Goal: Transaction & Acquisition: Purchase product/service

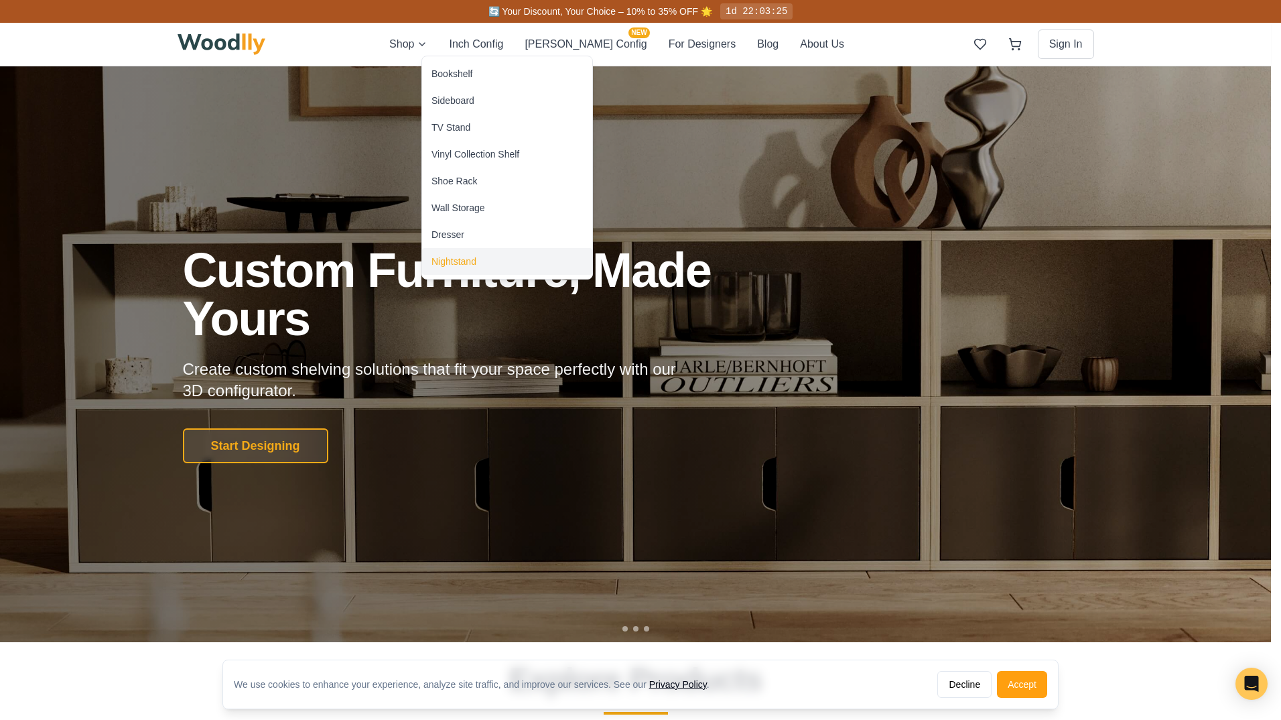
click at [454, 259] on div "Nightstand" at bounding box center [454, 261] width 45 height 13
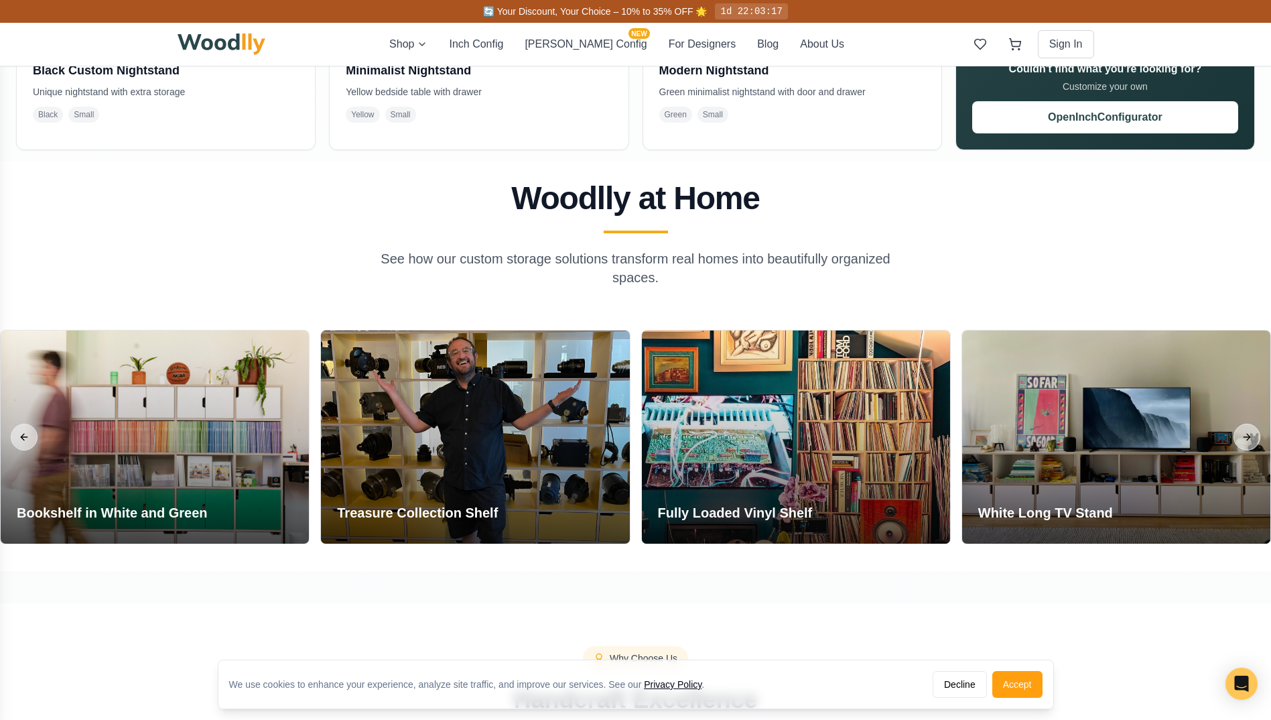
scroll to position [492, 0]
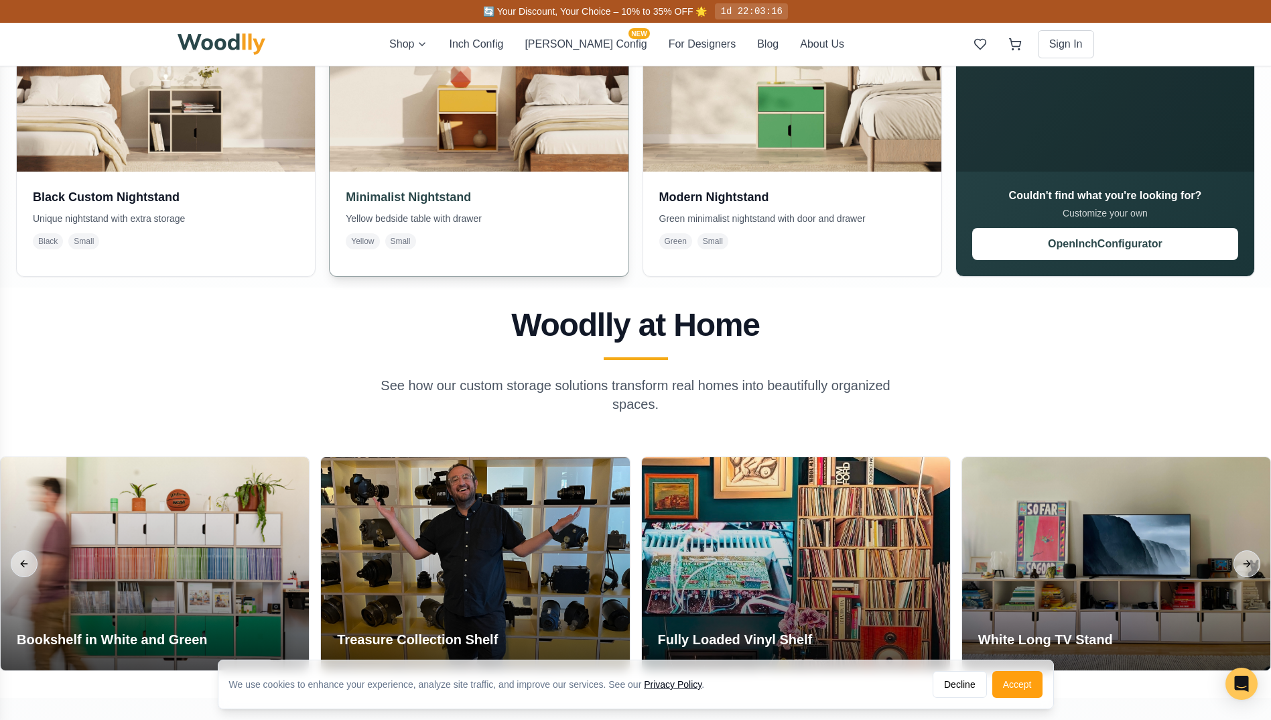
click at [477, 123] on img at bounding box center [479, 23] width 314 height 314
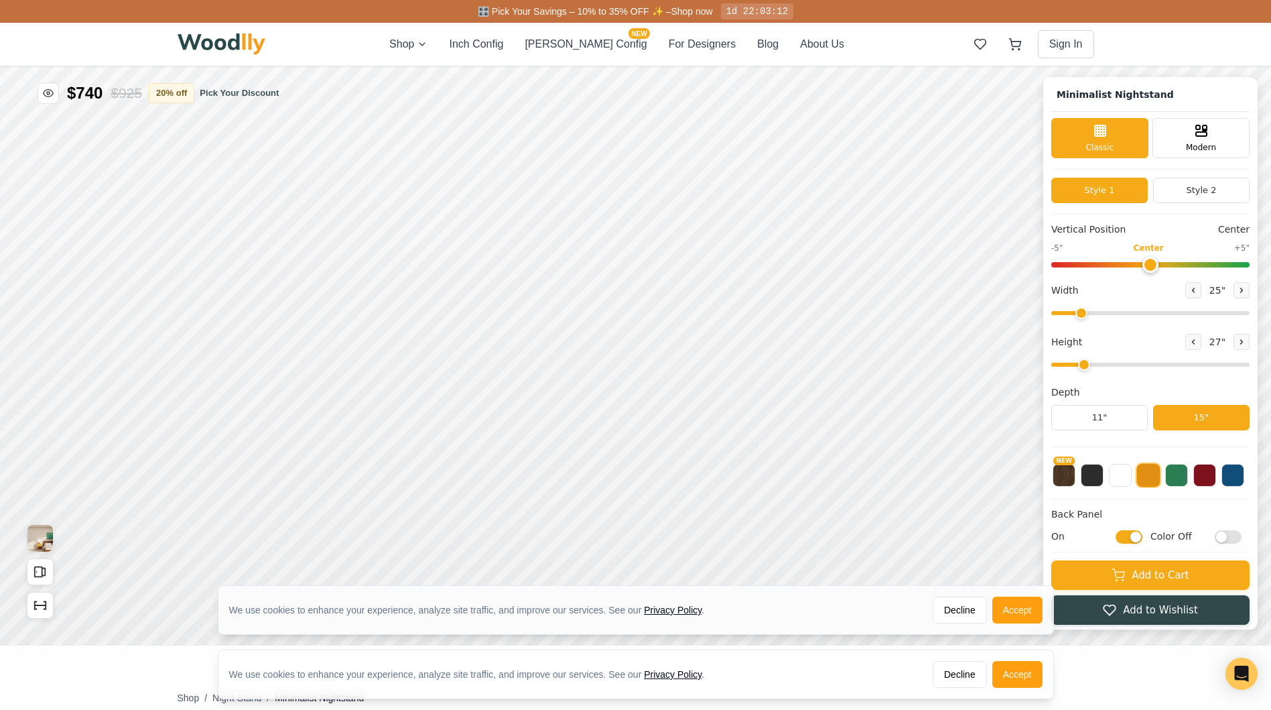
type input "25"
type input "2"
checkbox input "true"
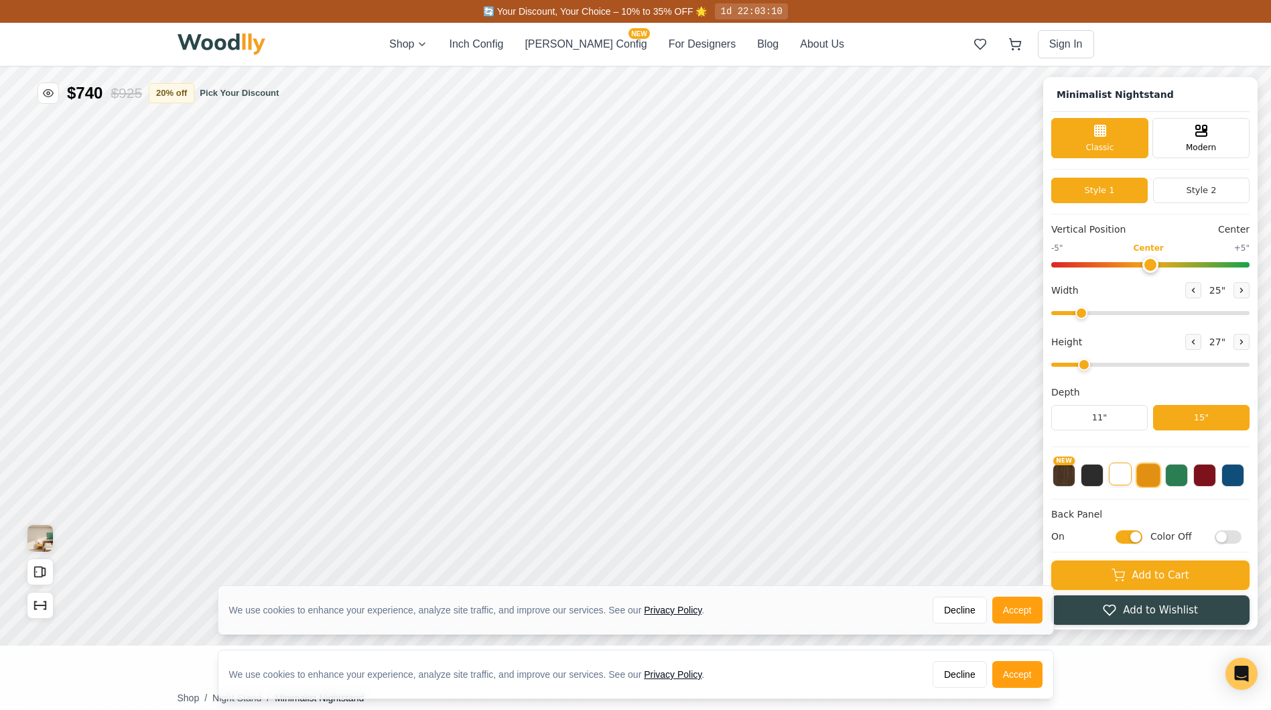
click at [1130, 476] on button at bounding box center [1120, 473] width 23 height 23
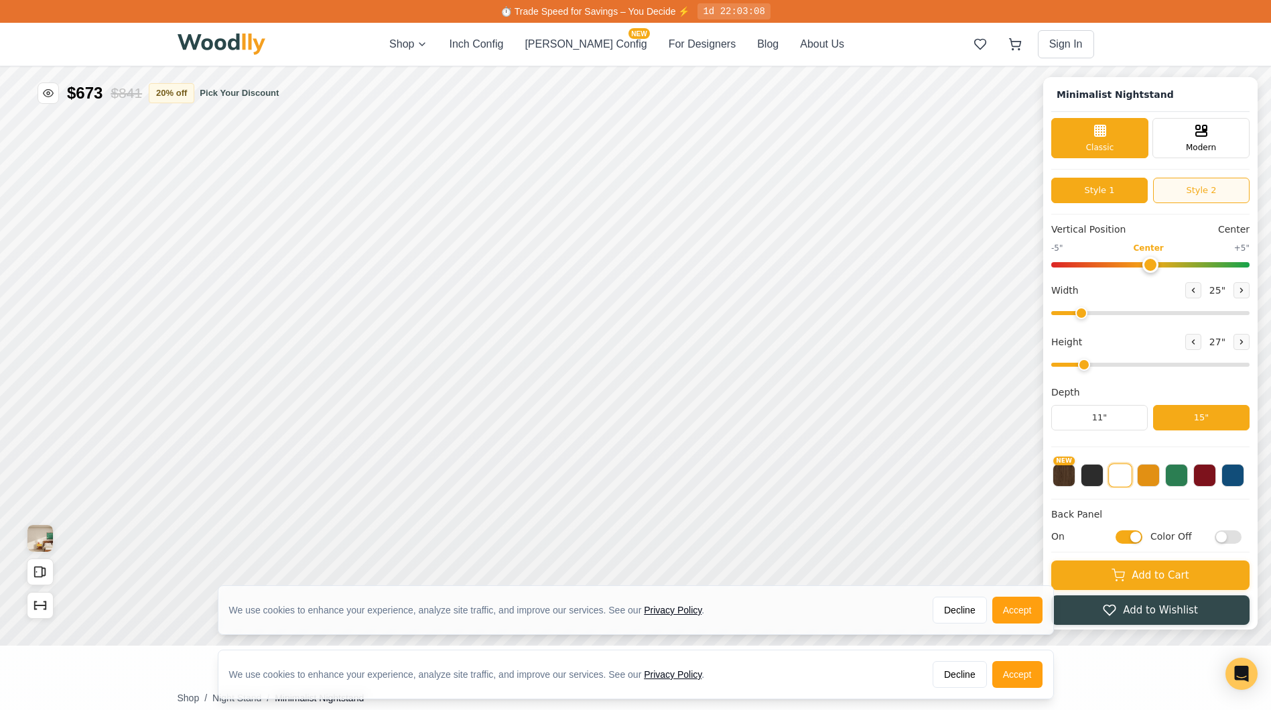
click at [1192, 194] on button "Style 2" at bounding box center [1201, 190] width 97 height 25
click at [1139, 194] on button "Style 1" at bounding box center [1100, 190] width 97 height 25
click at [1185, 154] on div "Modern" at bounding box center [1201, 137] width 97 height 40
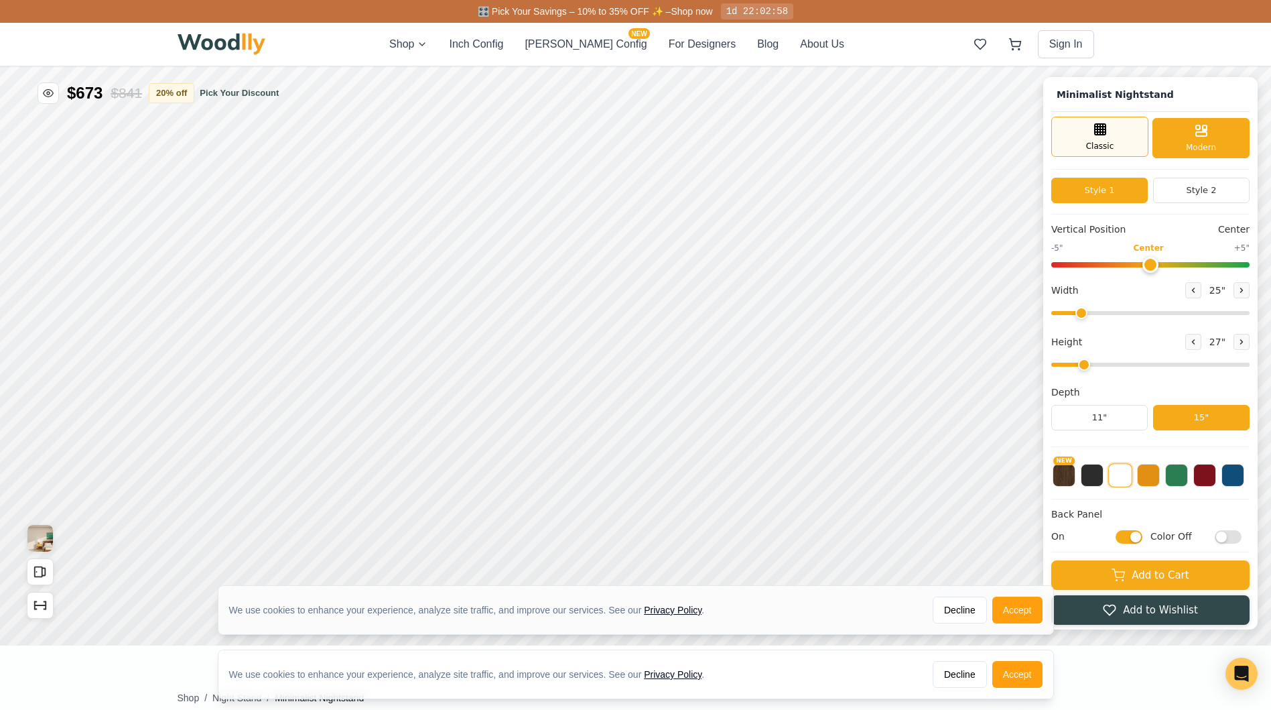
click at [1149, 147] on div "Classic" at bounding box center [1100, 137] width 97 height 40
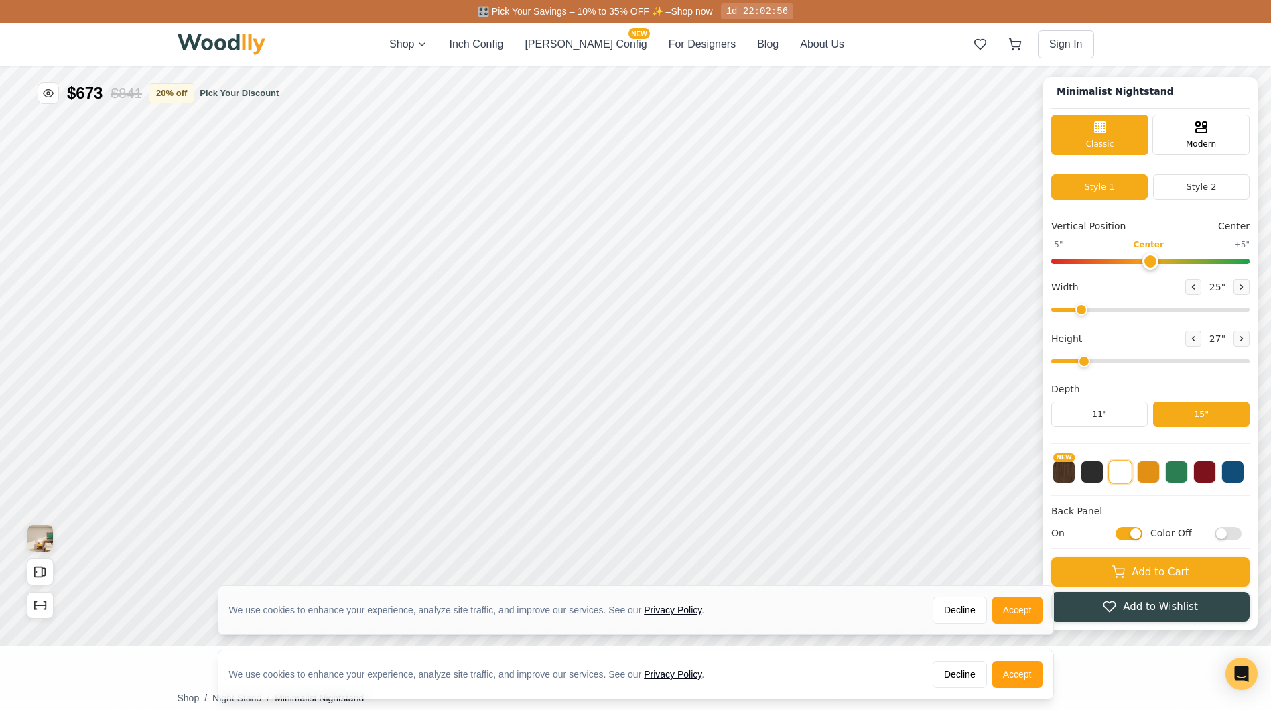
scroll to position [5, 0]
click at [1241, 533] on input "Color Off" at bounding box center [1228, 533] width 27 height 13
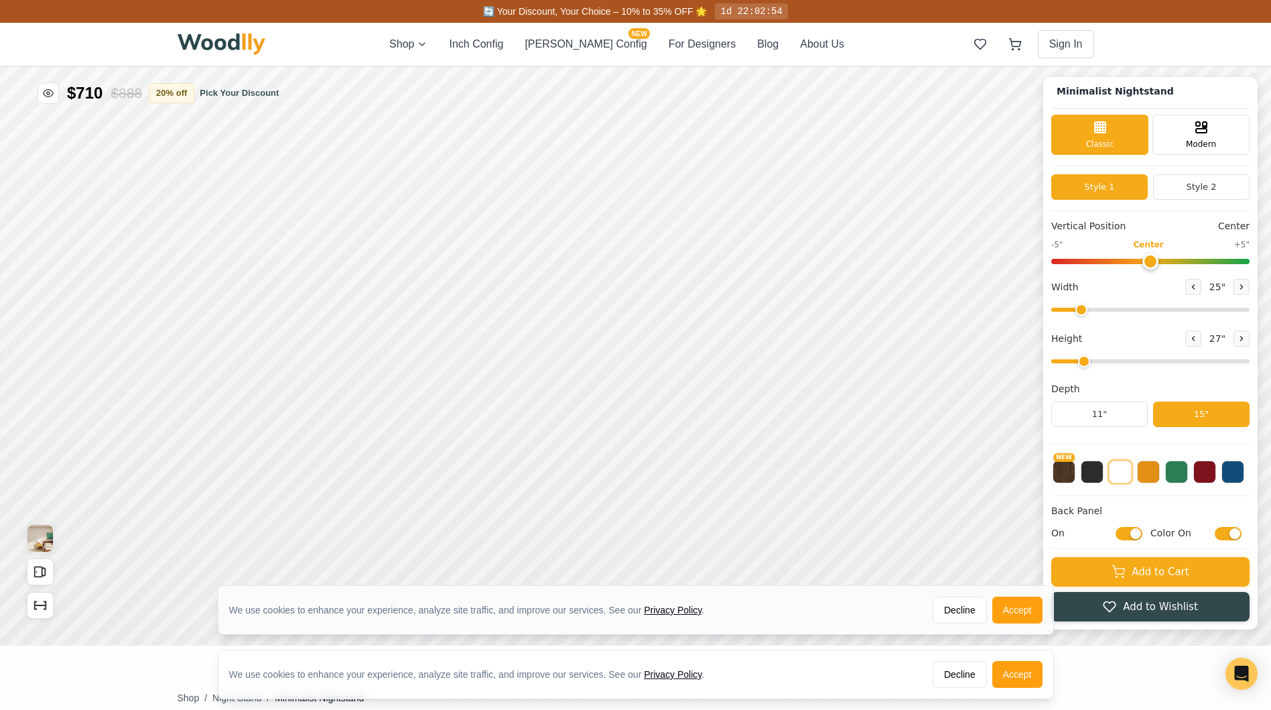
click at [1228, 531] on input "Color On" at bounding box center [1228, 533] width 27 height 13
checkbox input "false"
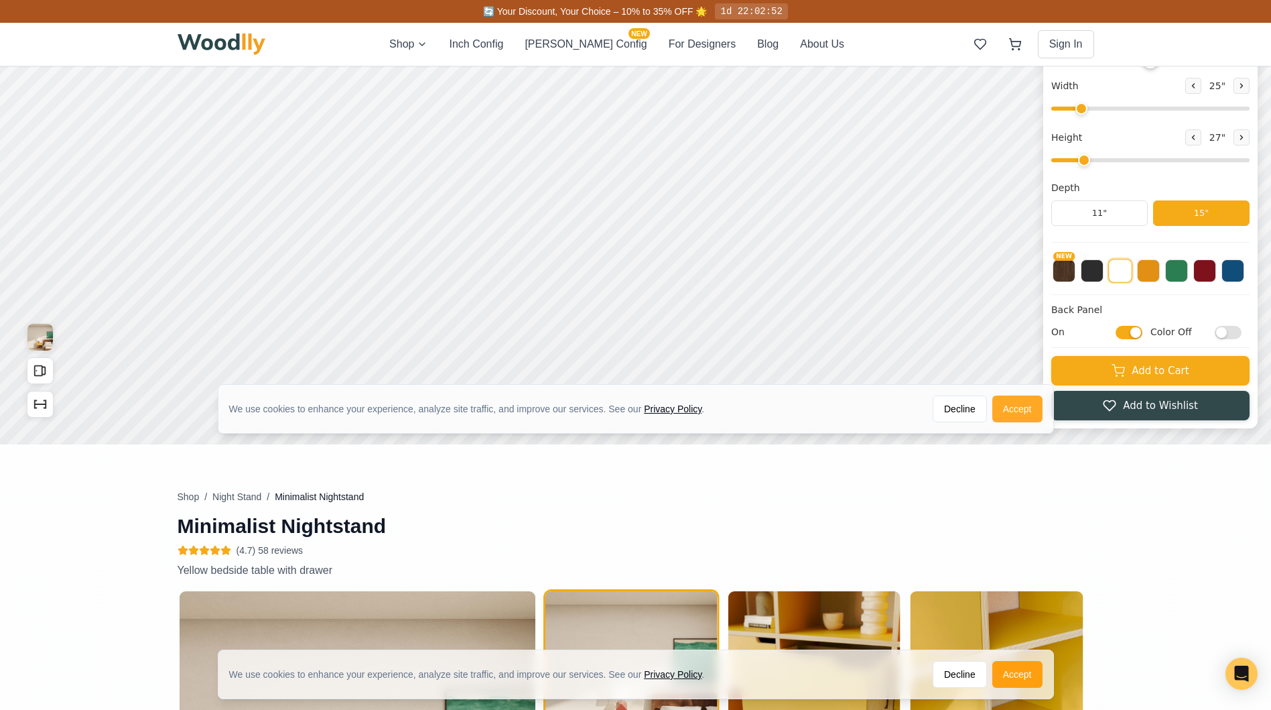
click at [1020, 403] on button "Accept" at bounding box center [1018, 408] width 50 height 27
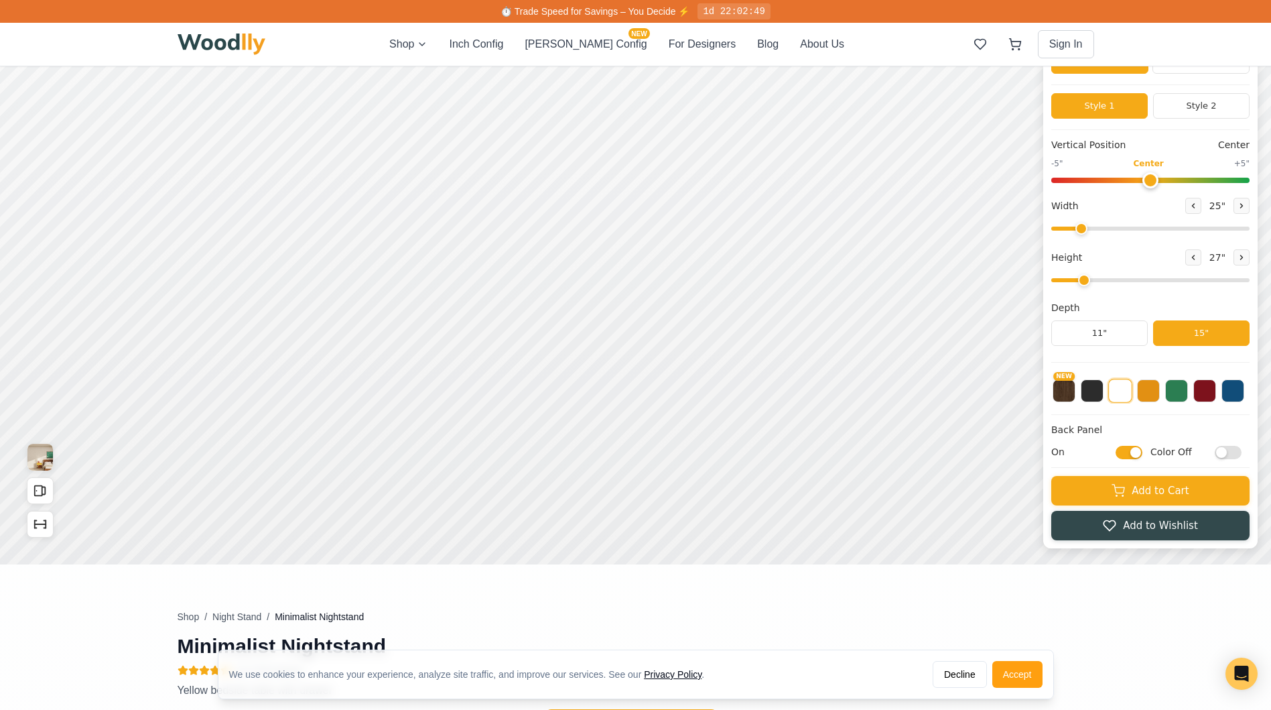
scroll to position [0, 0]
